Goal: Task Accomplishment & Management: Use online tool/utility

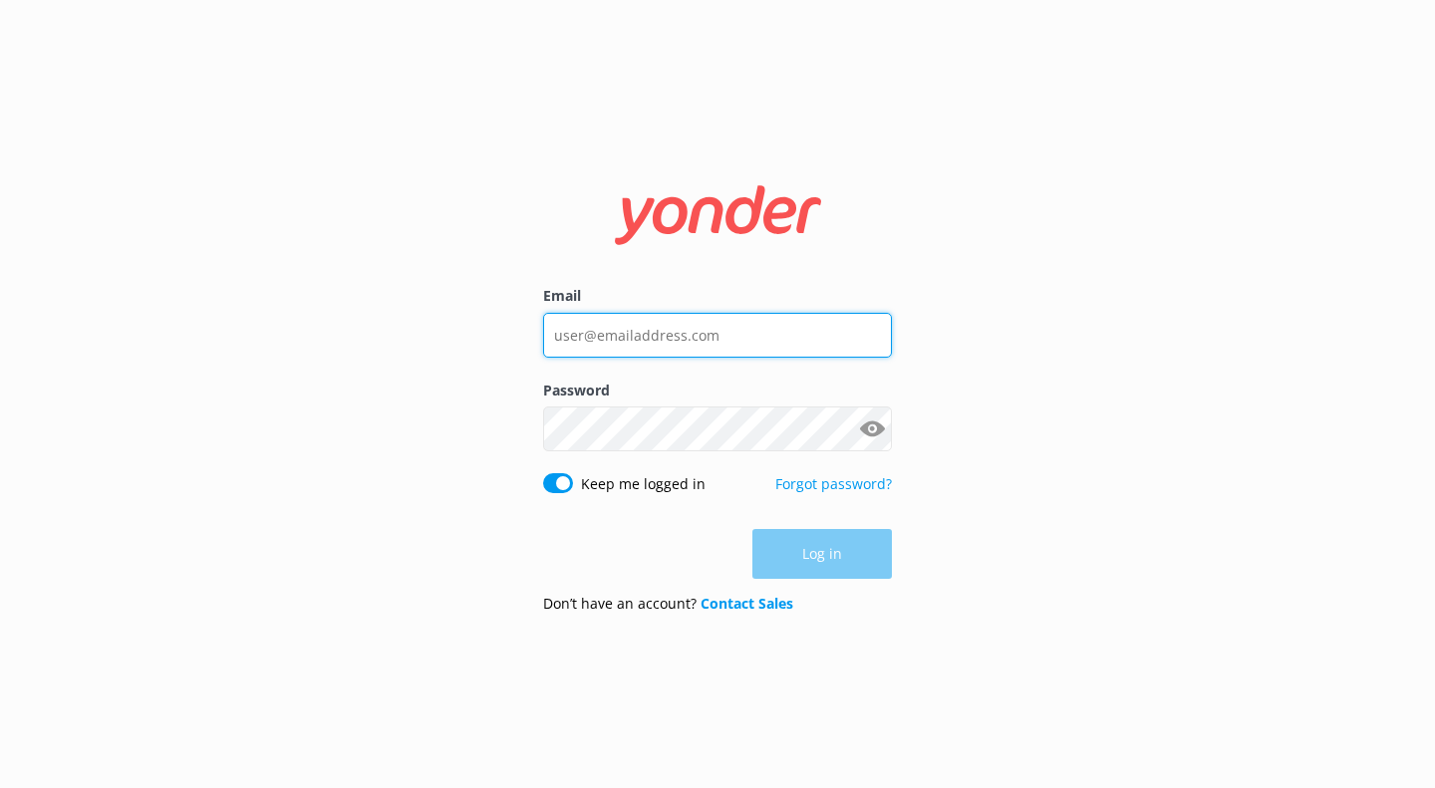
type input "manager@mipadhotels.com"
click at [794, 562] on div "Log in" at bounding box center [717, 554] width 349 height 50
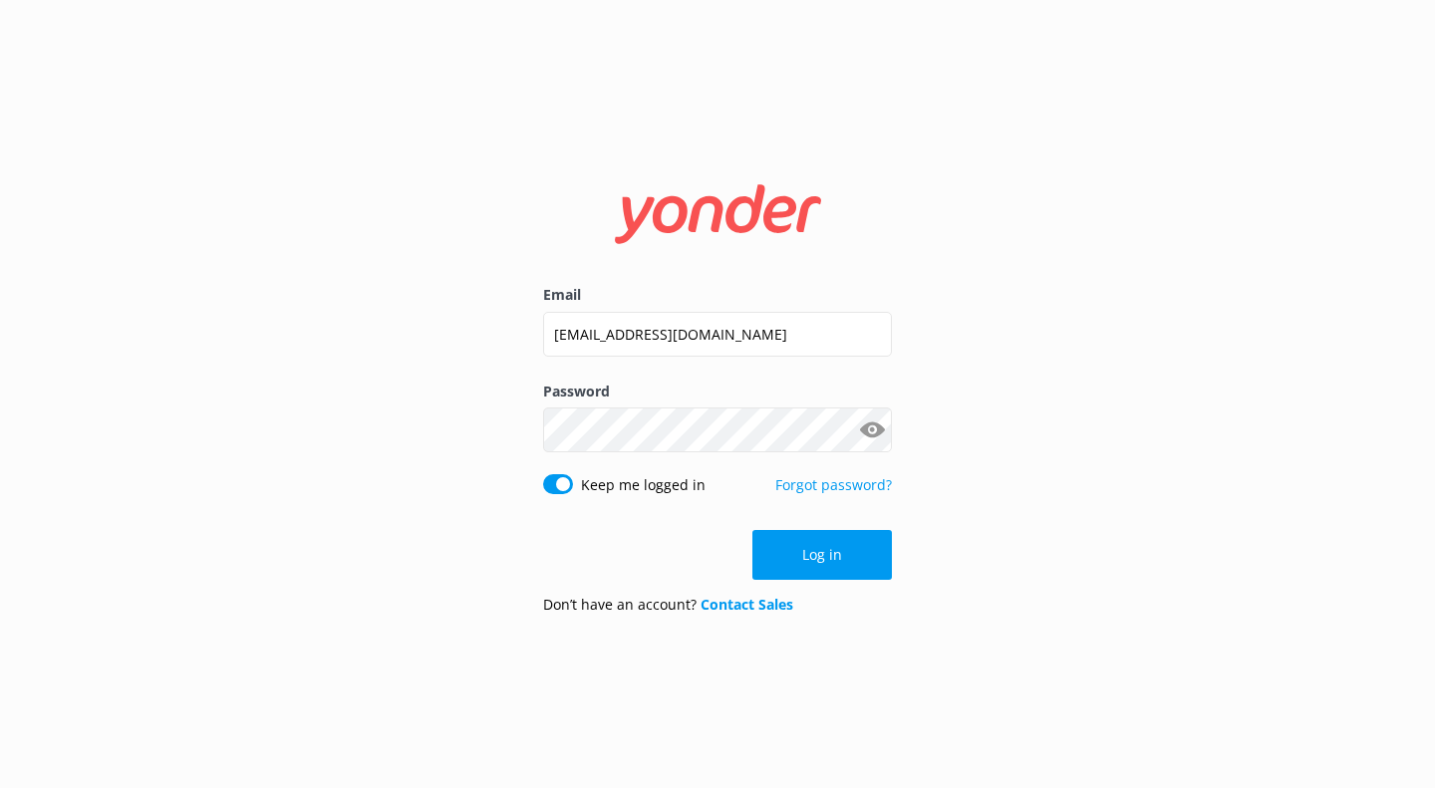
click at [794, 562] on button "Log in" at bounding box center [821, 555] width 139 height 50
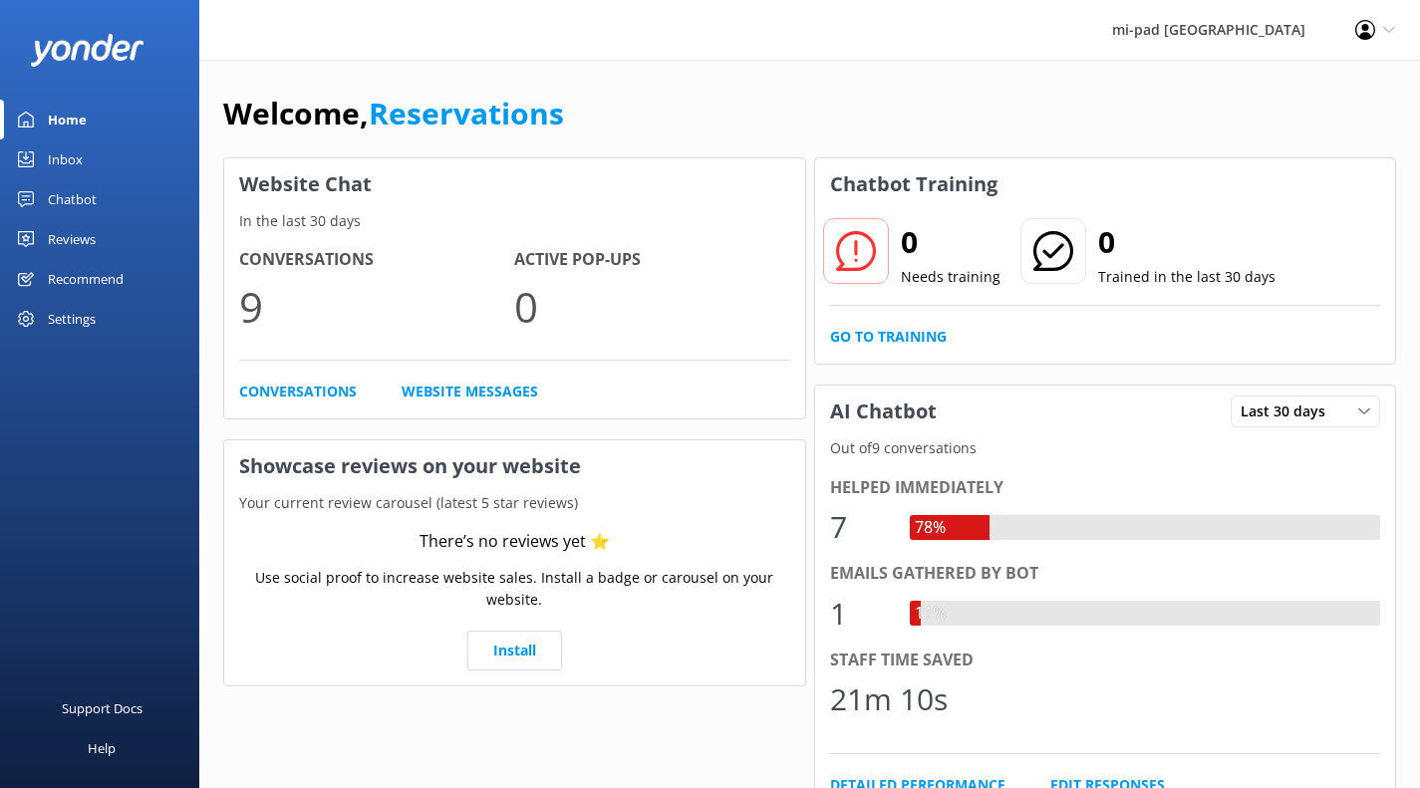
click at [77, 200] on div "Chatbot" at bounding box center [72, 199] width 49 height 40
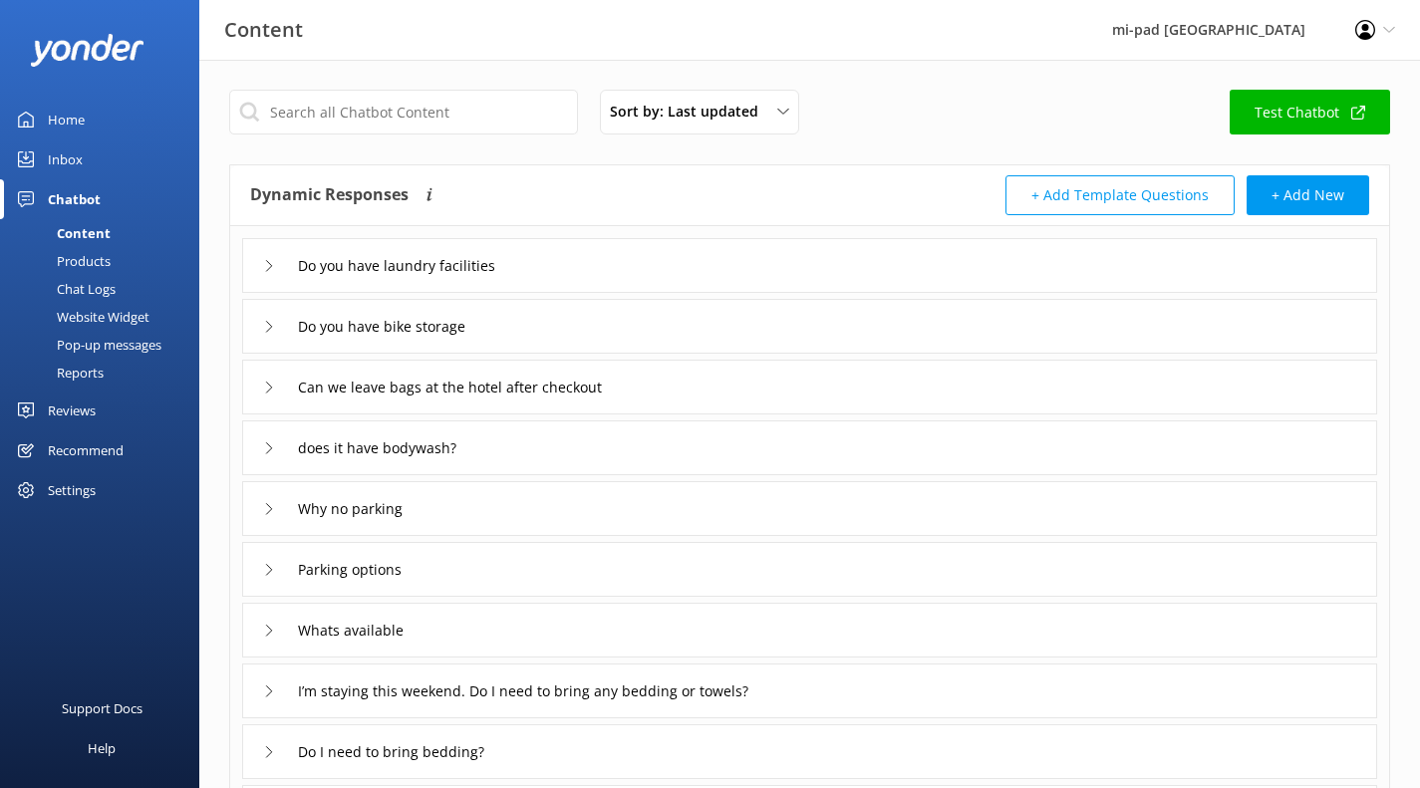
click at [100, 291] on div "Chat Logs" at bounding box center [64, 289] width 104 height 28
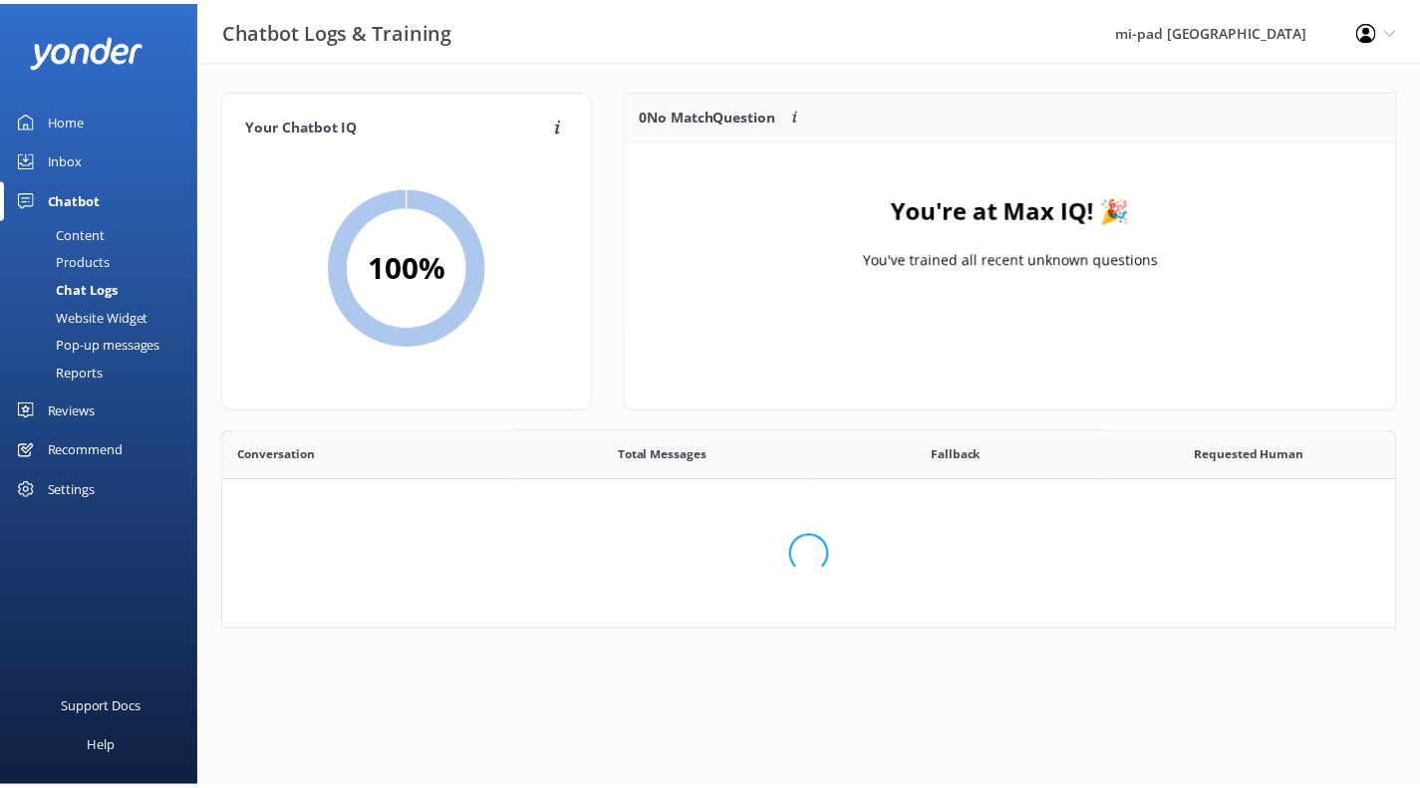
scroll to position [234, 754]
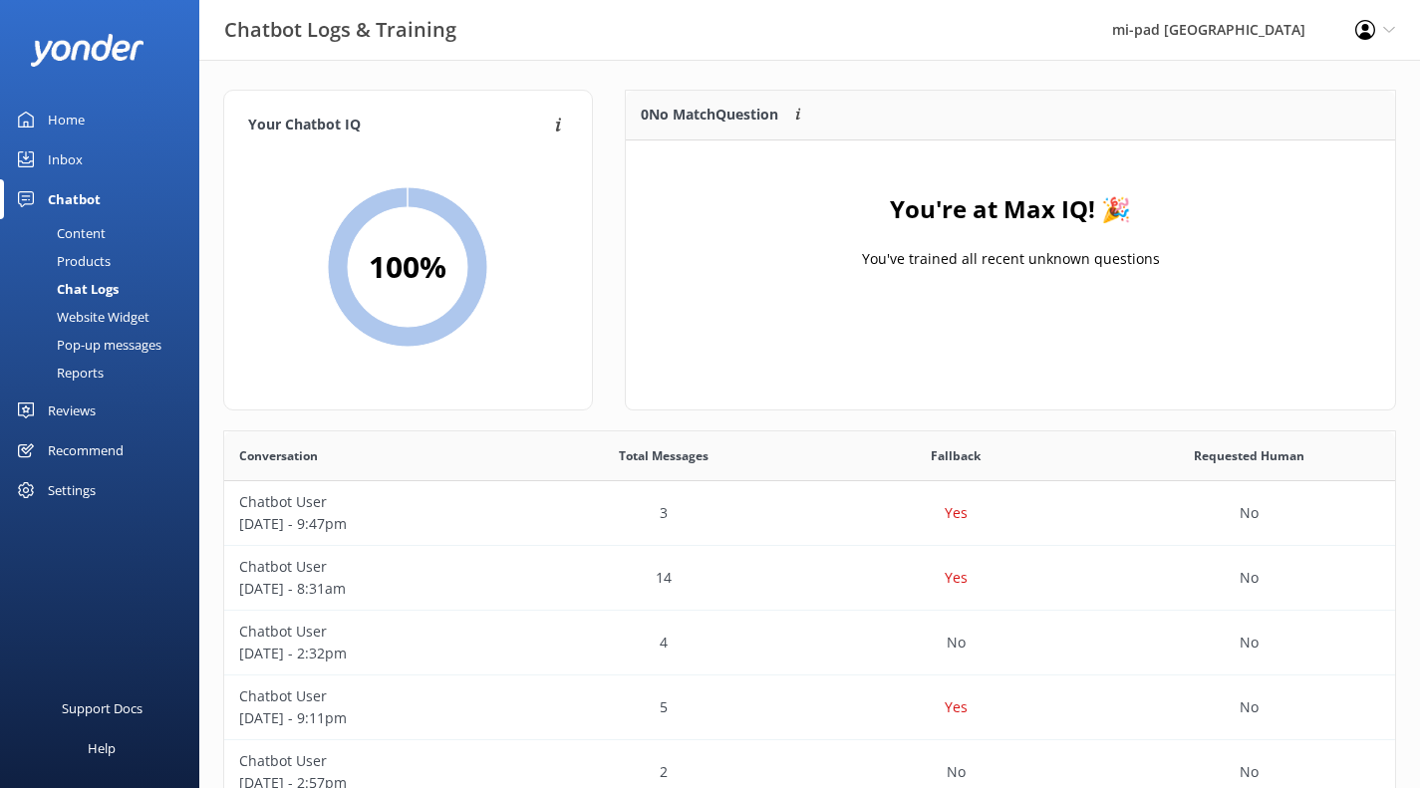
click at [92, 118] on link "Home" at bounding box center [99, 120] width 199 height 40
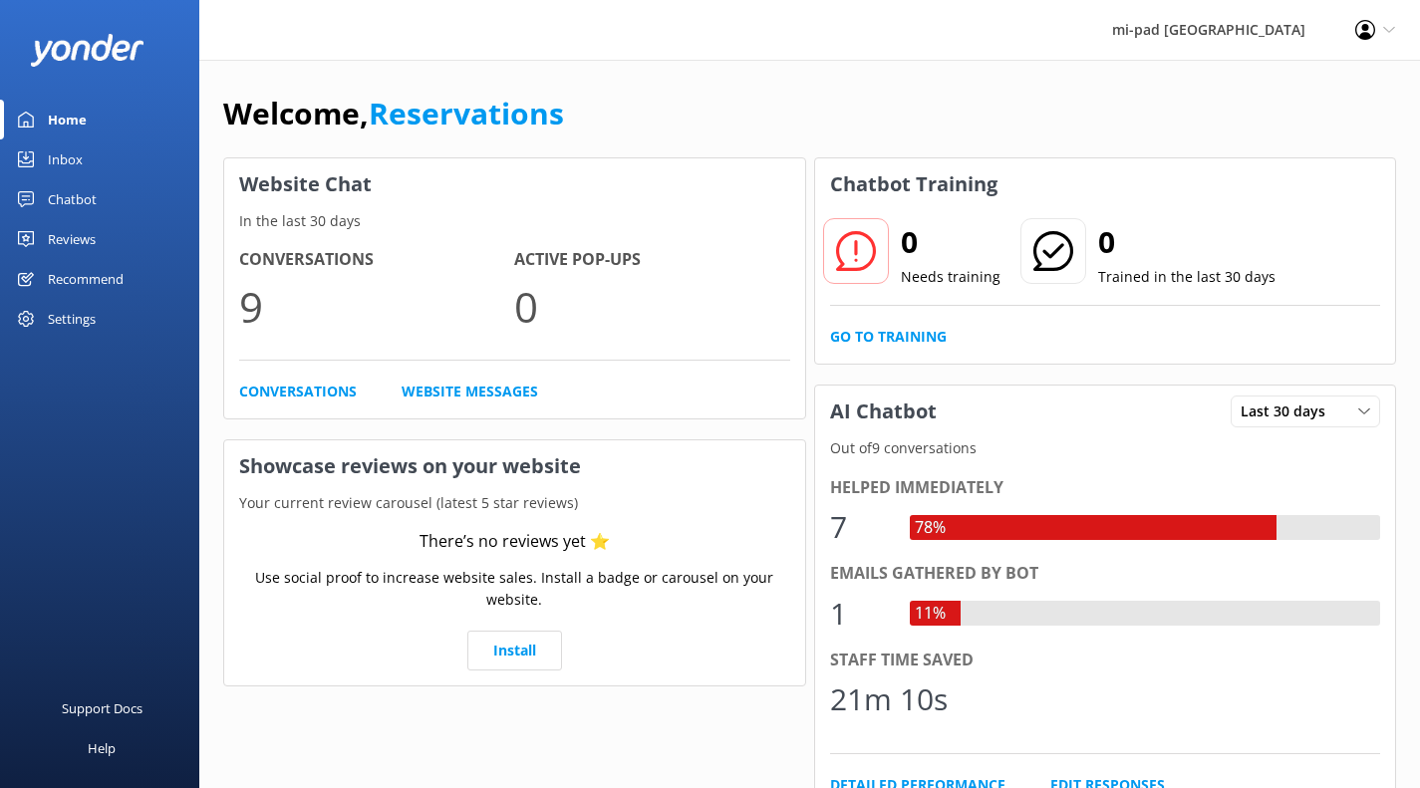
click at [45, 199] on link "Chatbot" at bounding box center [99, 199] width 199 height 40
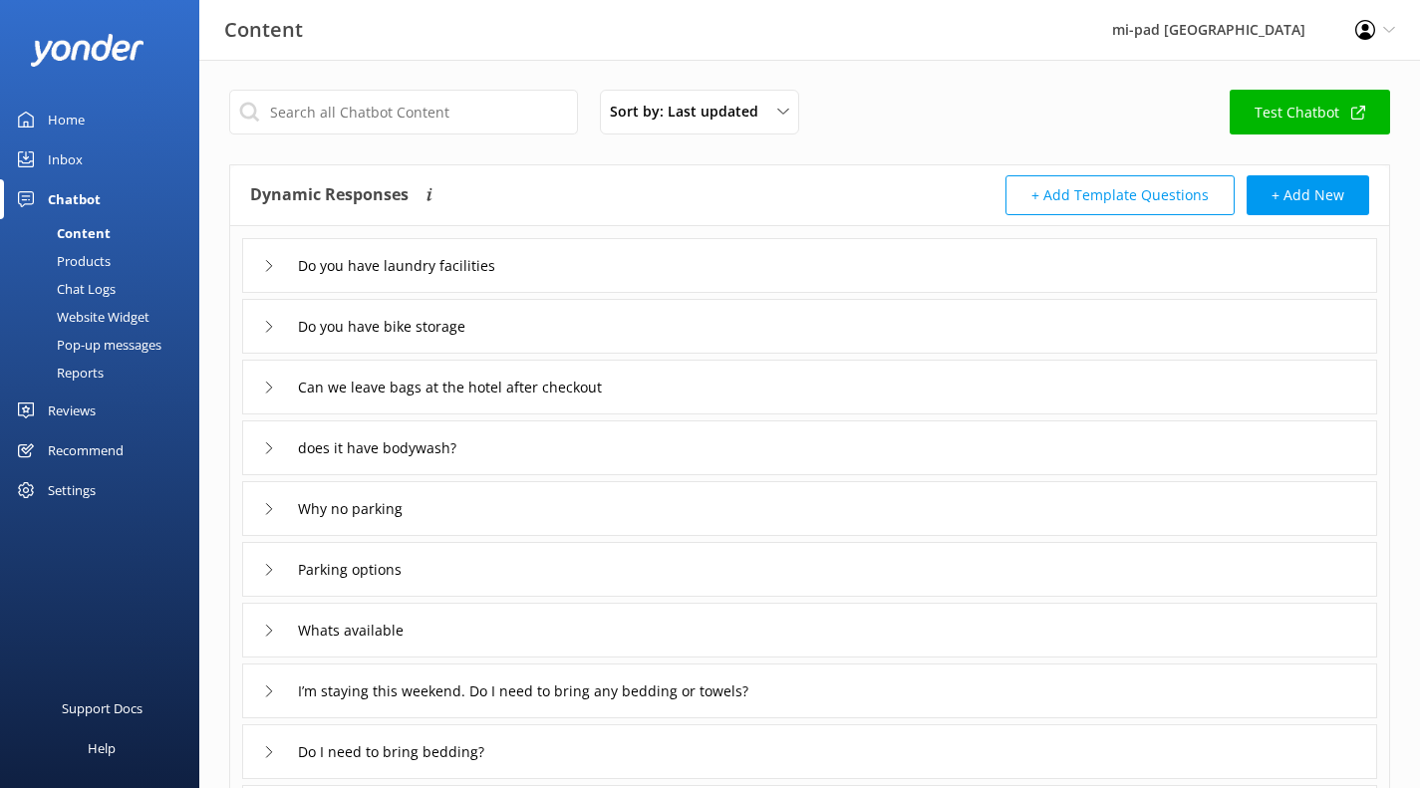
click at [101, 285] on div "Chat Logs" at bounding box center [64, 289] width 104 height 28
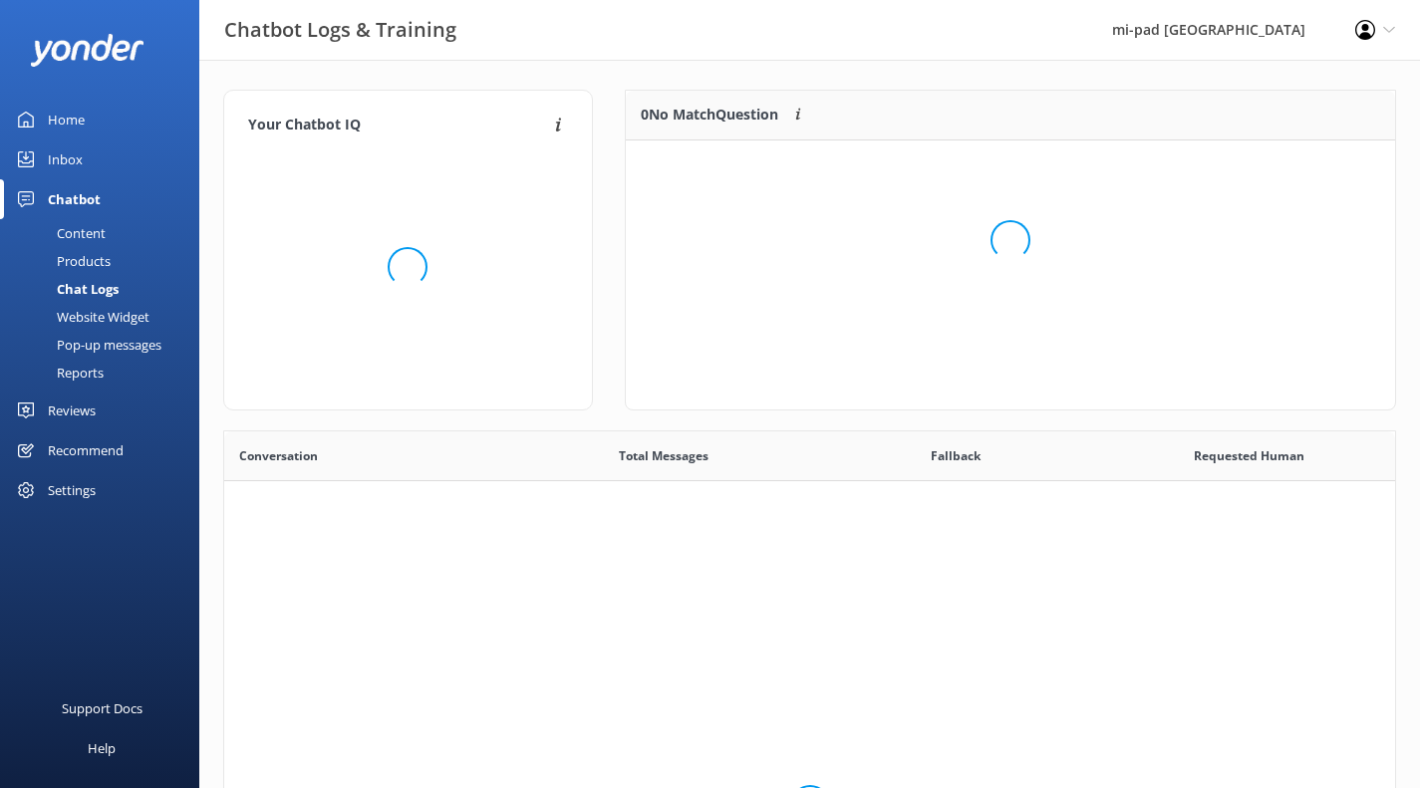
scroll to position [683, 1156]
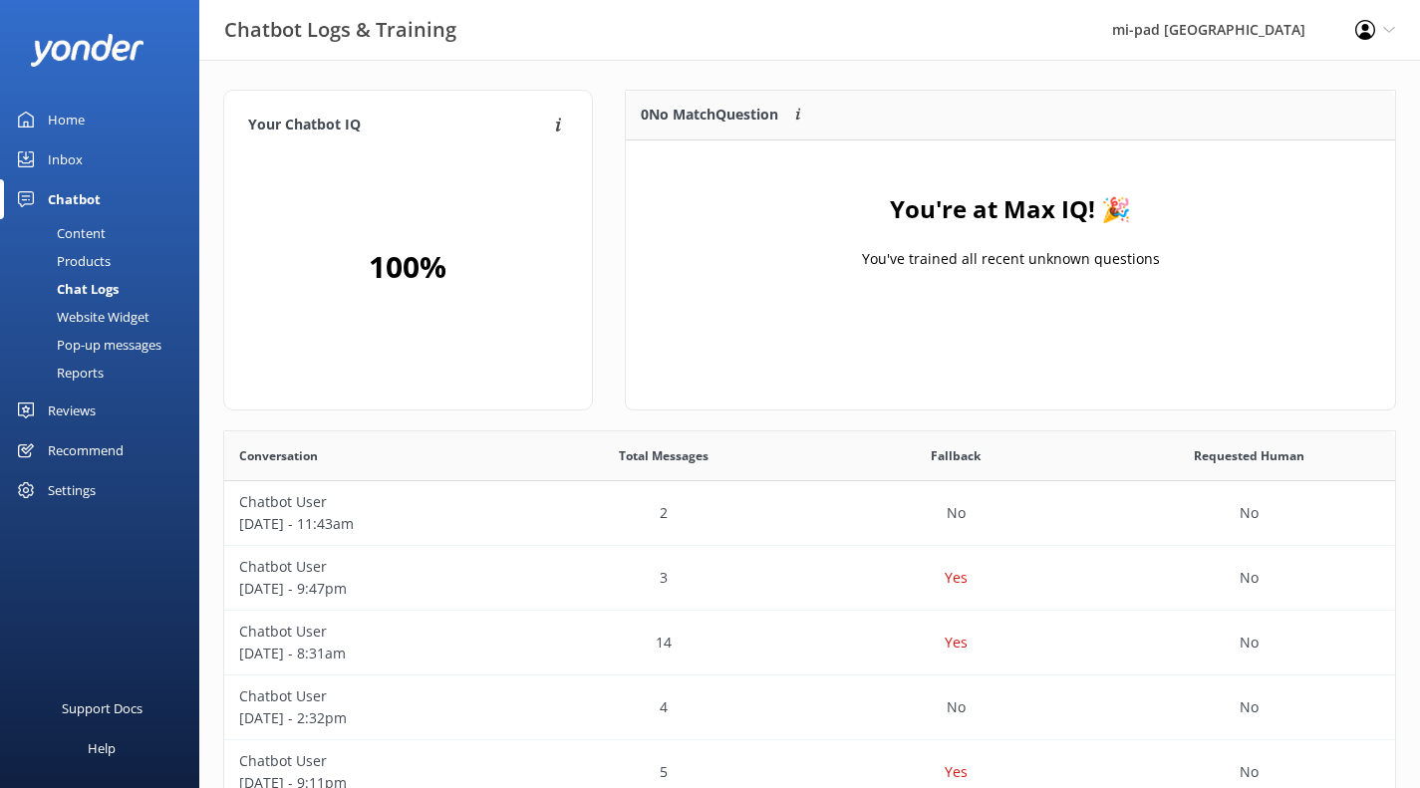
scroll to position [683, 1156]
